Goal: Information Seeking & Learning: Learn about a topic

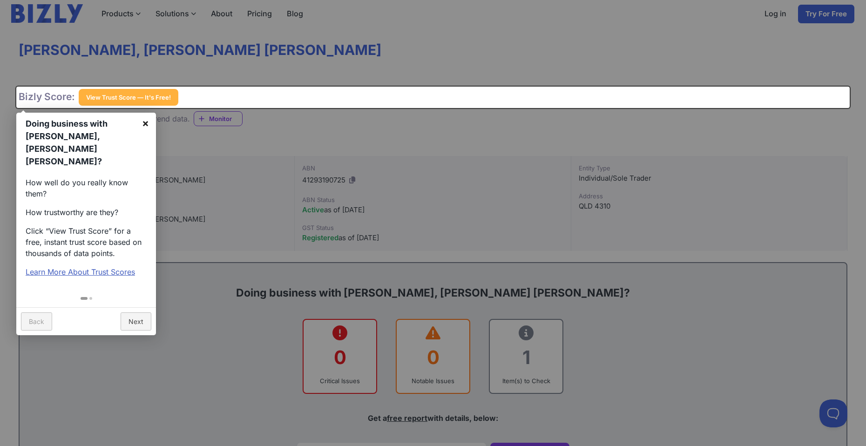
click at [150, 126] on link "×" at bounding box center [145, 123] width 21 height 21
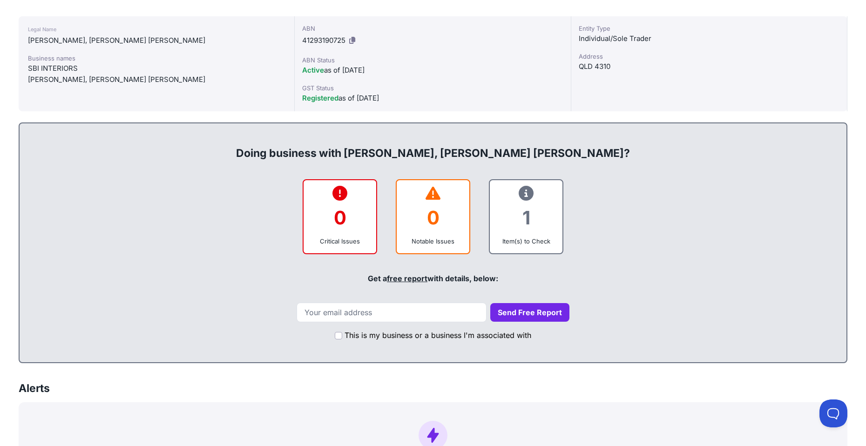
scroll to position [233, 0]
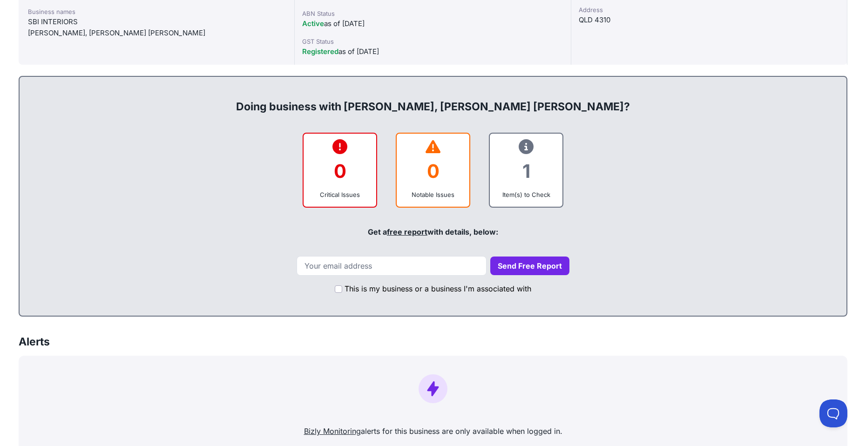
click at [523, 183] on div "1" at bounding box center [527, 171] width 58 height 38
click at [527, 147] on icon at bounding box center [526, 147] width 15 height 0
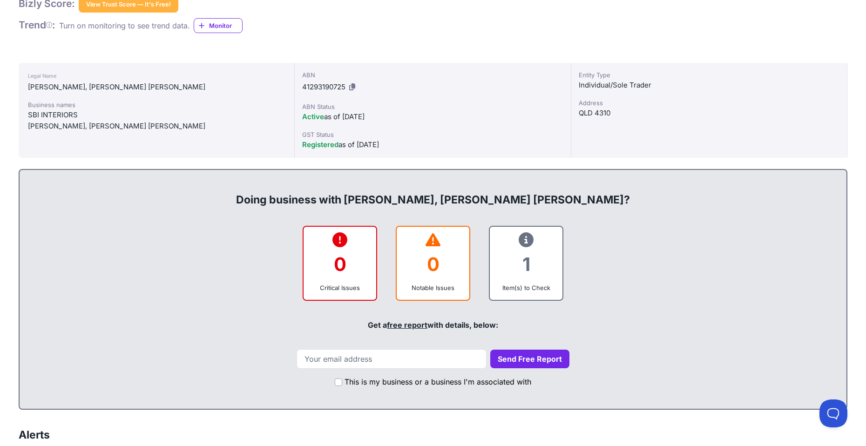
scroll to position [186, 0]
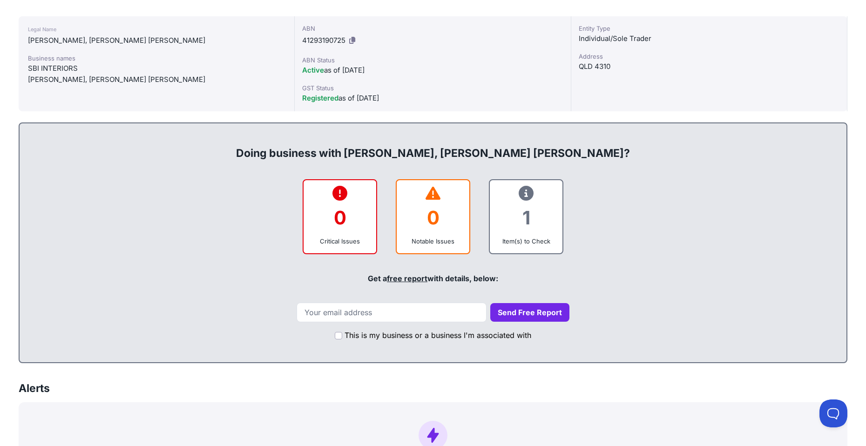
click at [529, 194] on icon at bounding box center [526, 193] width 15 height 0
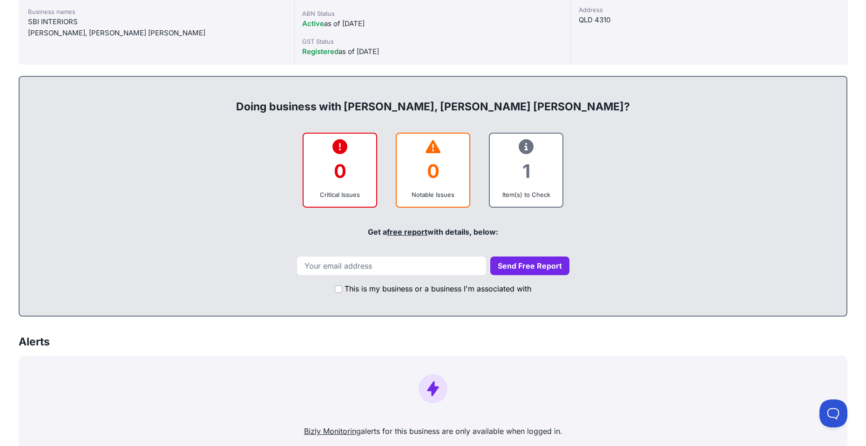
scroll to position [0, 0]
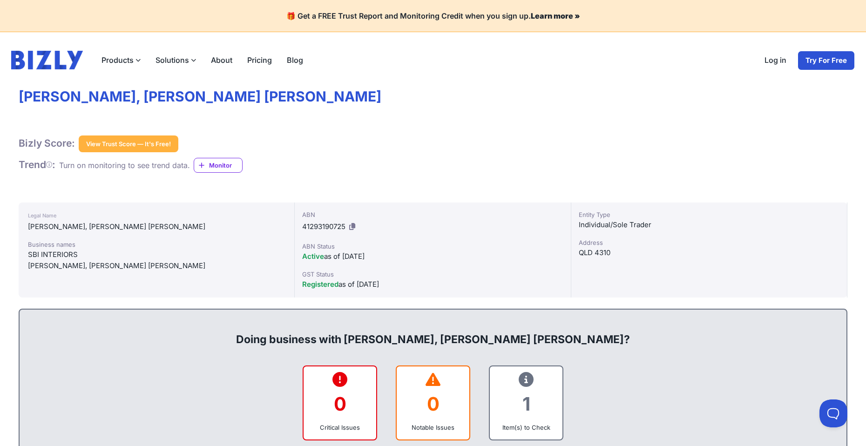
click at [166, 149] on button "View Trust Score — It's Free!" at bounding box center [129, 144] width 100 height 17
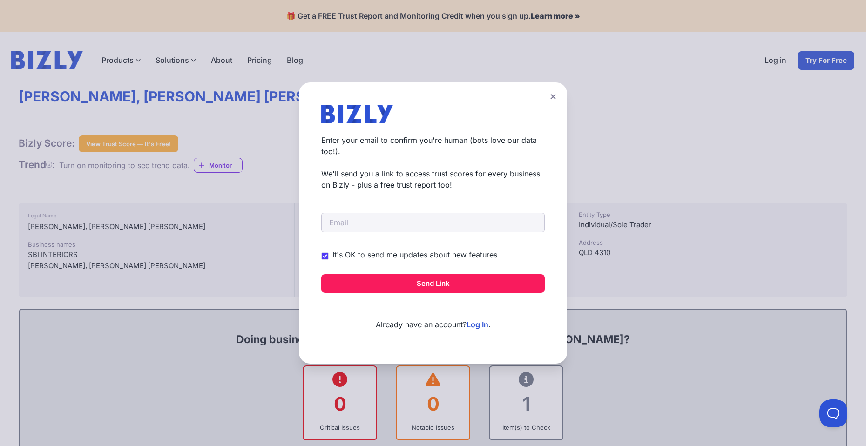
click at [416, 257] on label "It's OK to send me updates about new features" at bounding box center [415, 254] width 165 height 11
click at [0, 0] on input "It's OK to send me updates about new features" at bounding box center [0, 0] width 0 height 0
click at [556, 96] on icon at bounding box center [554, 97] width 6 height 6
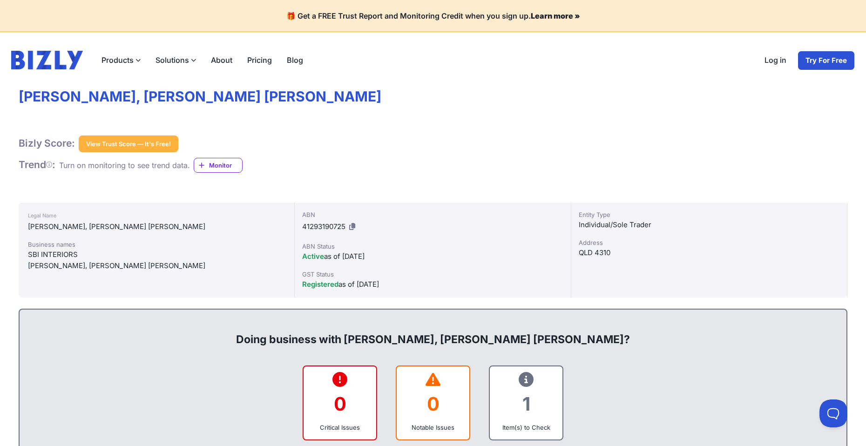
click at [352, 228] on icon at bounding box center [352, 226] width 6 height 7
